Goal: Task Accomplishment & Management: Manage account settings

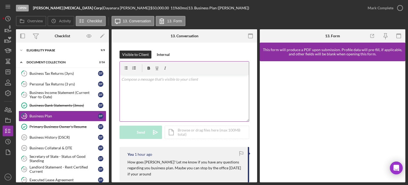
scroll to position [27, 0]
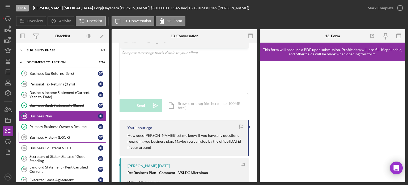
click at [63, 139] on link "Business History (DSCR) 15 Business History (DSCR) D T" at bounding box center [63, 137] width 88 height 11
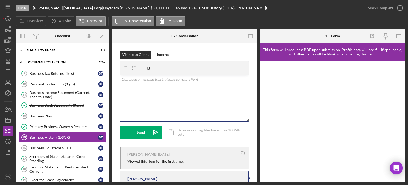
click at [135, 80] on p at bounding box center [184, 79] width 126 height 6
click at [116, 125] on div "Visible to Client Internal v Color teal Color pink Remove color Add row above A…" at bounding box center [185, 133] width 146 height 180
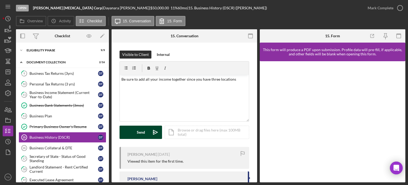
click at [124, 130] on button "Send Icon/icon-invite-send" at bounding box center [141, 131] width 43 height 13
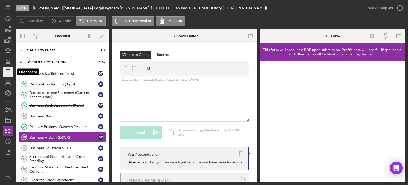
click at [11, 75] on icon "Icon/Dashboard" at bounding box center [7, 71] width 13 height 13
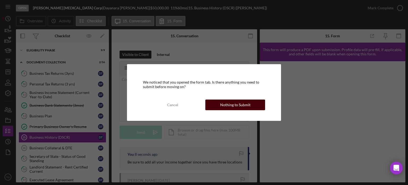
click at [256, 107] on button "Nothing to Submit" at bounding box center [235, 104] width 60 height 11
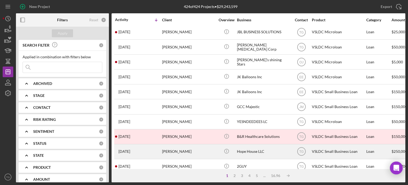
scroll to position [80, 0]
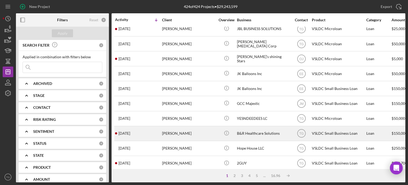
click at [172, 136] on div "[PERSON_NAME]" at bounding box center [188, 133] width 53 height 14
